Goal: Find specific fact: Find specific page/section

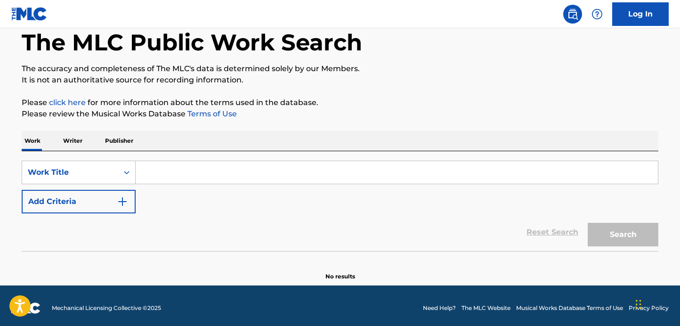
click at [182, 185] on div "SearchWithCriteria01f361a3-a58e-48e6-a33b-6fd7132adb2d Work Title Add Criteria" at bounding box center [340, 187] width 636 height 53
click at [194, 173] on input "Search Form" at bounding box center [397, 172] width 522 height 23
paste input "EO TAISS [PERSON_NAME]"
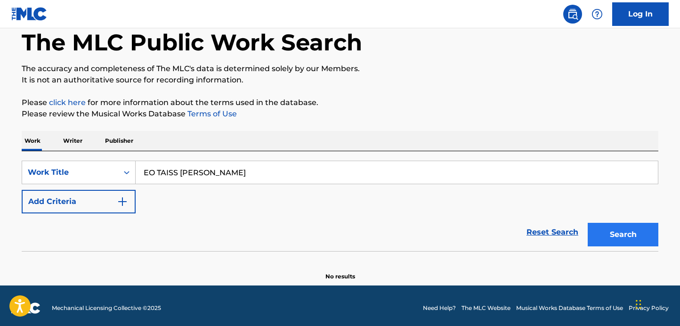
type input "EO TAISS [PERSON_NAME]"
click at [611, 236] on button "Search" at bounding box center [623, 235] width 71 height 24
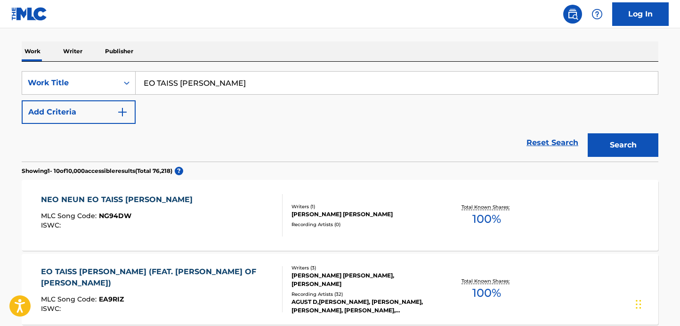
scroll to position [190, 0]
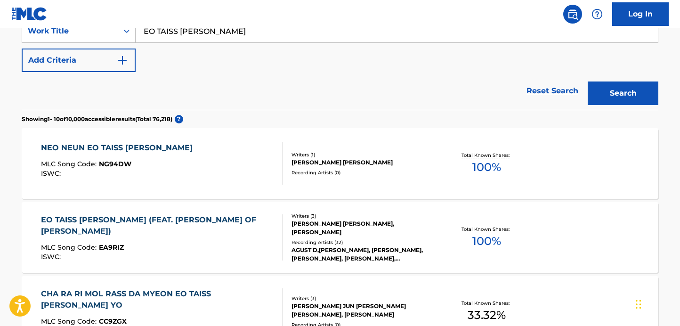
click at [190, 233] on div "EO TAISS [PERSON_NAME] (FEAT. [PERSON_NAME] OF [PERSON_NAME]) MLC Song Code : E…" at bounding box center [158, 237] width 234 height 46
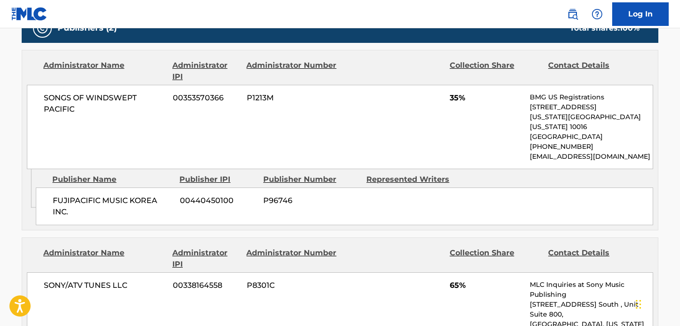
scroll to position [564, 0]
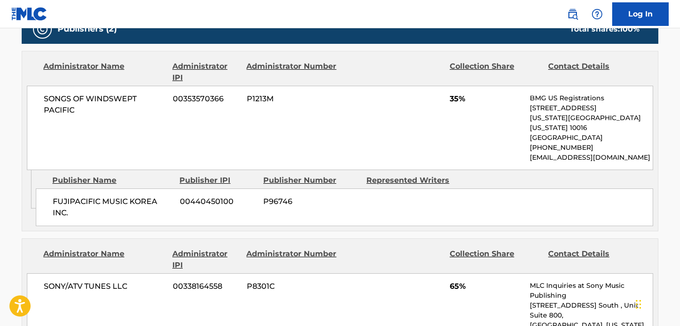
drag, startPoint x: 21, startPoint y: 193, endPoint x: 145, endPoint y: 71, distance: 174.8
click at [21, 193] on div "< Back to public search results Copy work link EO TAISS [PERSON_NAME] (FEAT. [P…" at bounding box center [339, 175] width 659 height 1377
